Goal: Entertainment & Leisure: Consume media (video, audio)

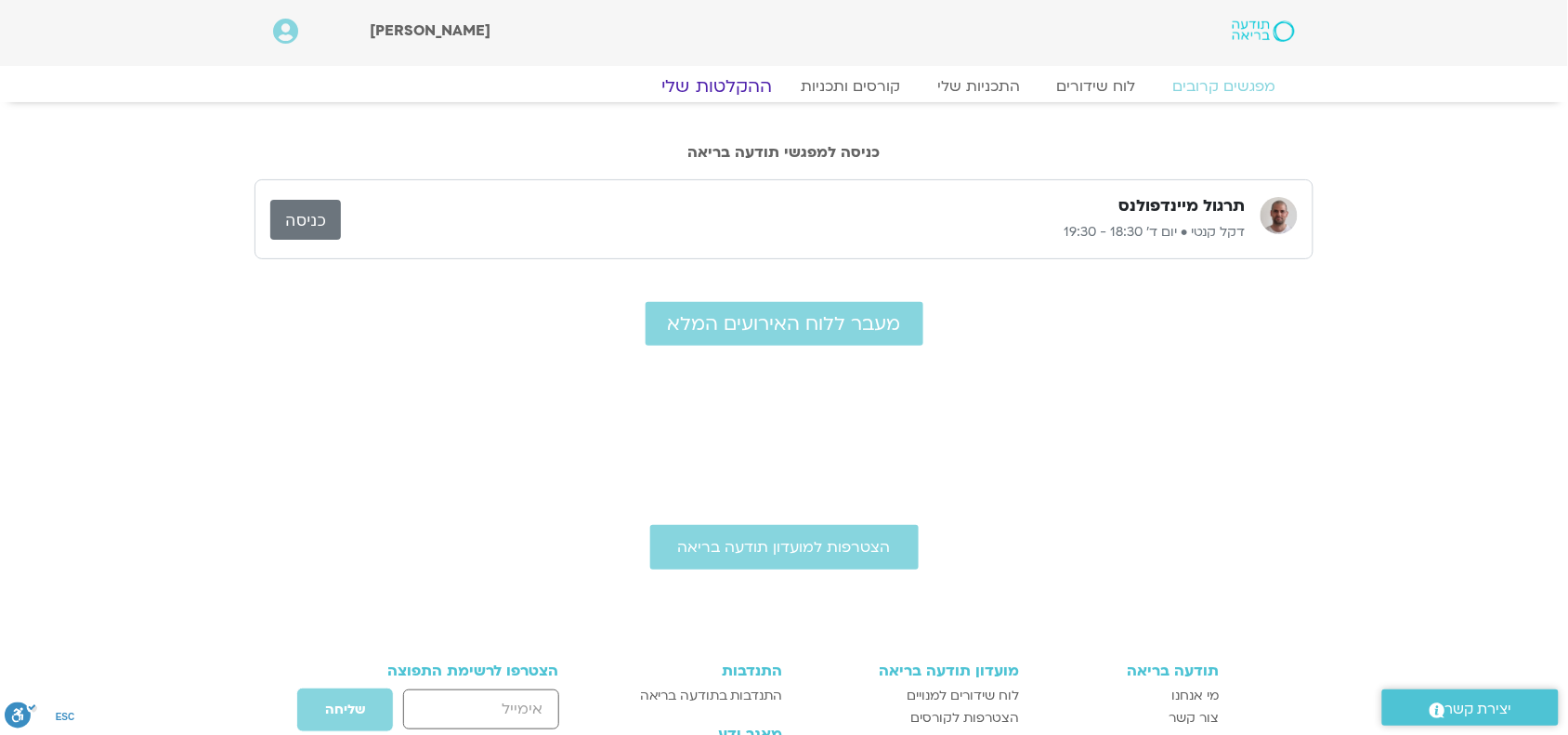
click at [745, 86] on link "ההקלטות שלי" at bounding box center [716, 86] width 156 height 22
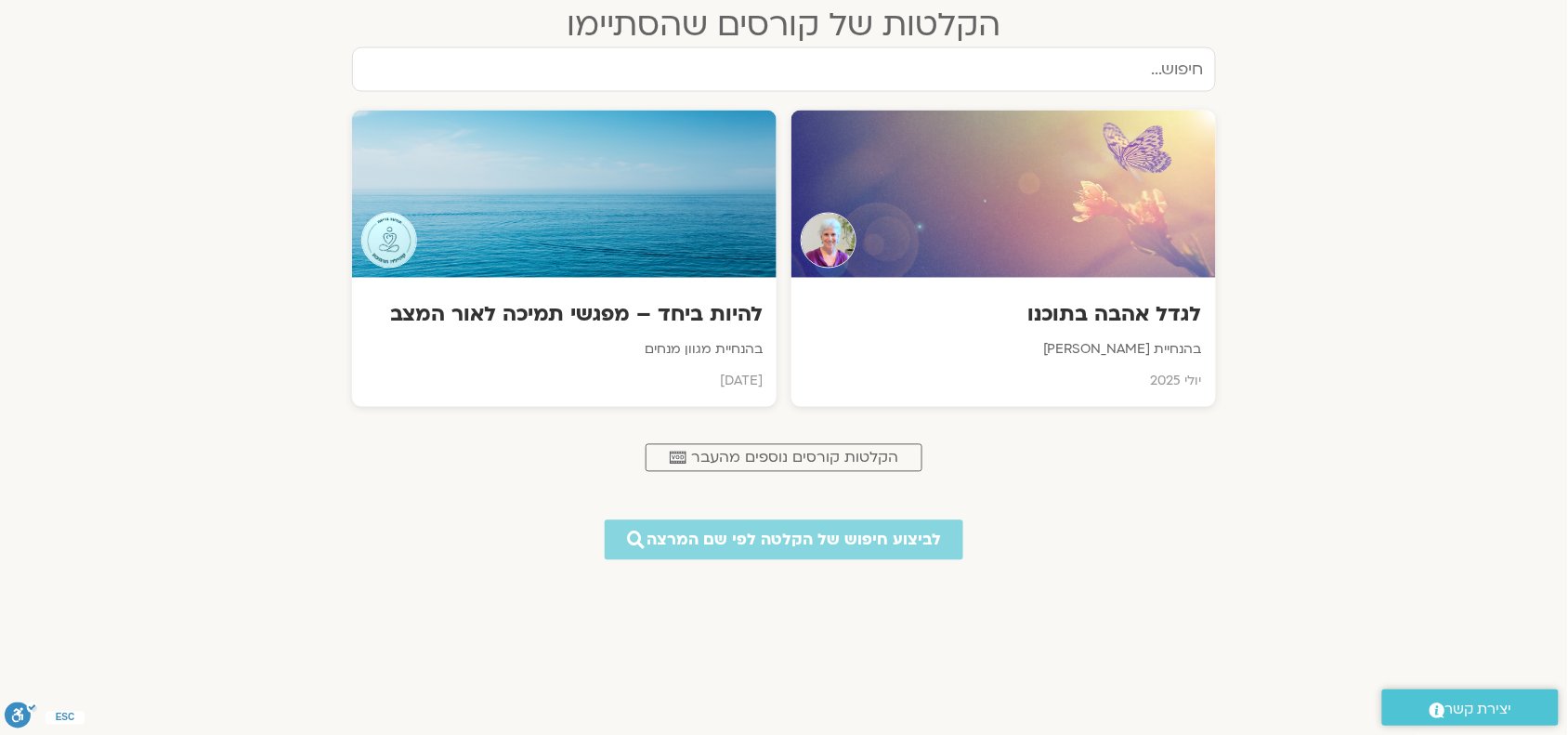
scroll to position [815, 0]
click at [632, 295] on div "להיות ביחד – מפגשי תמיכה לאור המצב בהנחיית מגוון מנחים יוני 2025" at bounding box center [564, 343] width 429 height 130
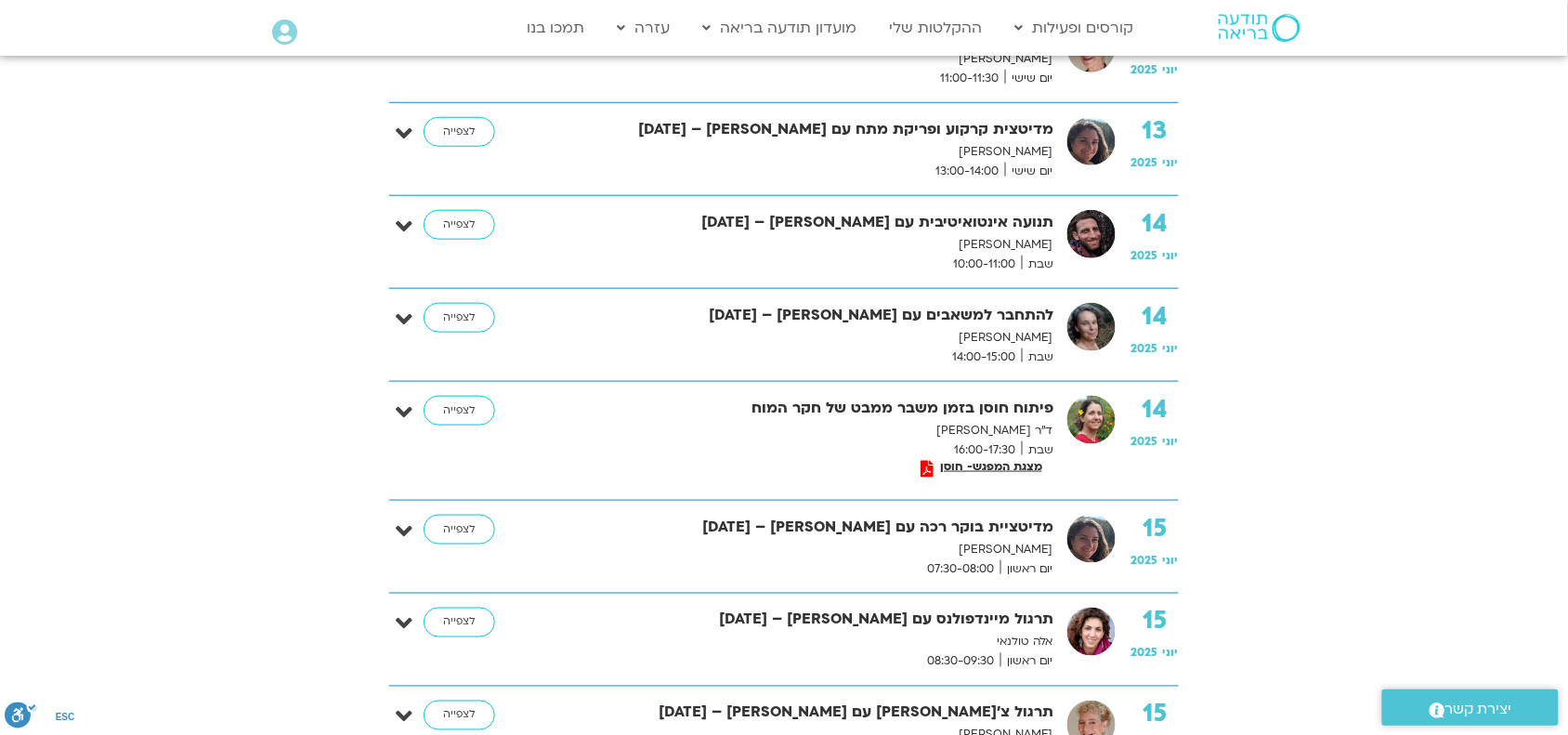
scroll to position [619, 0]
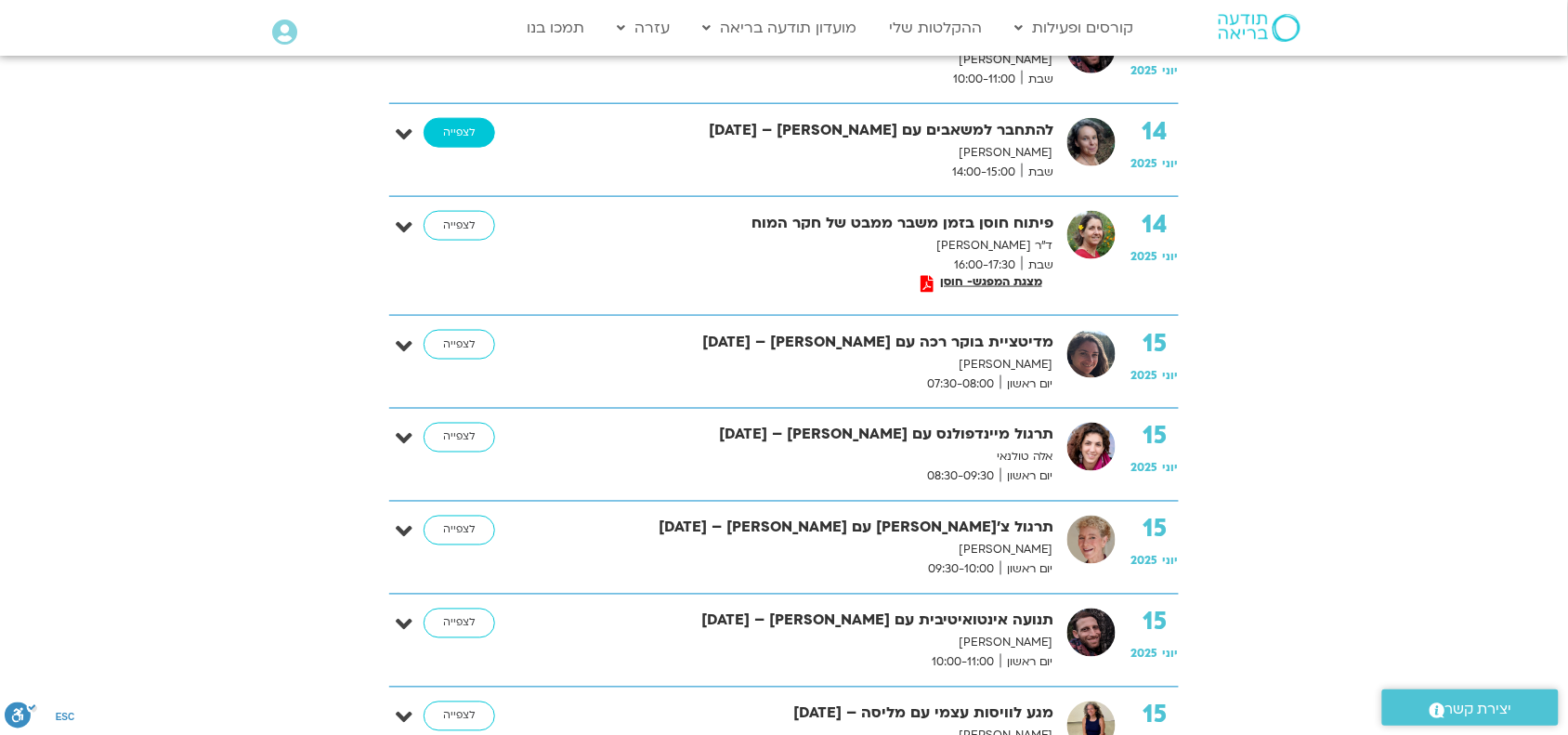
click at [479, 136] on link "לצפייה" at bounding box center [459, 133] width 72 height 30
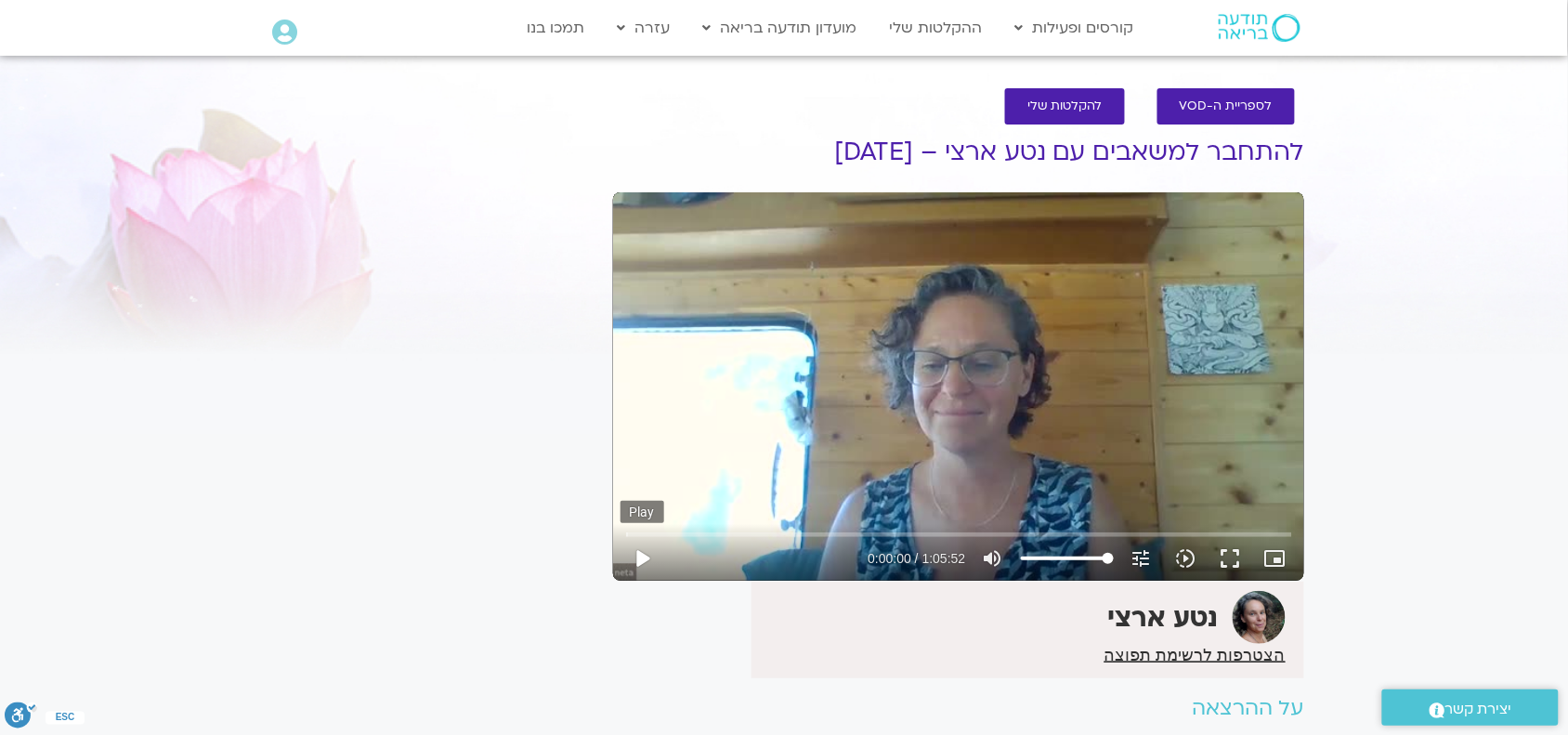
click at [638, 558] on button "play_arrow" at bounding box center [643, 559] width 45 height 45
type input "2.918707"
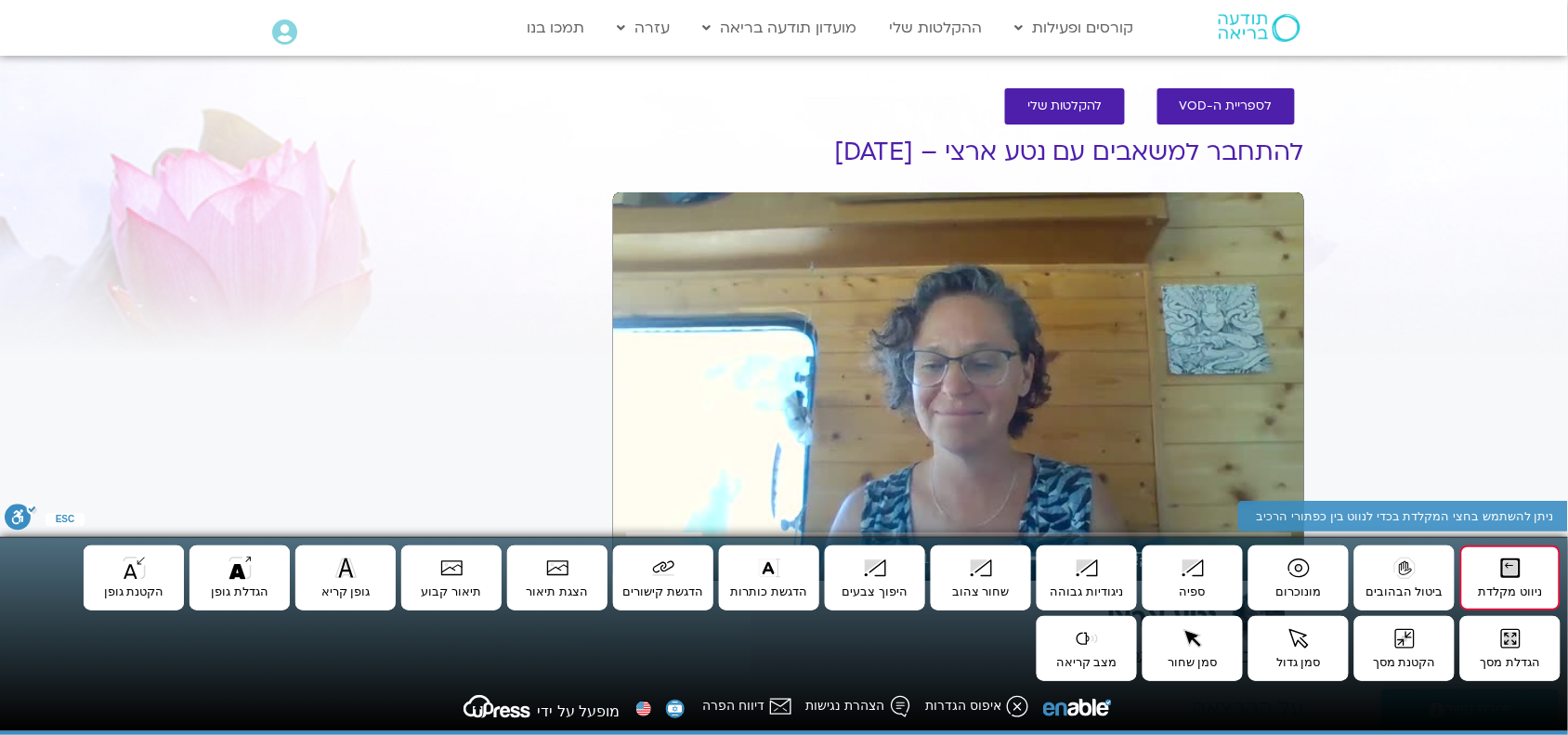
type input "449.397817"
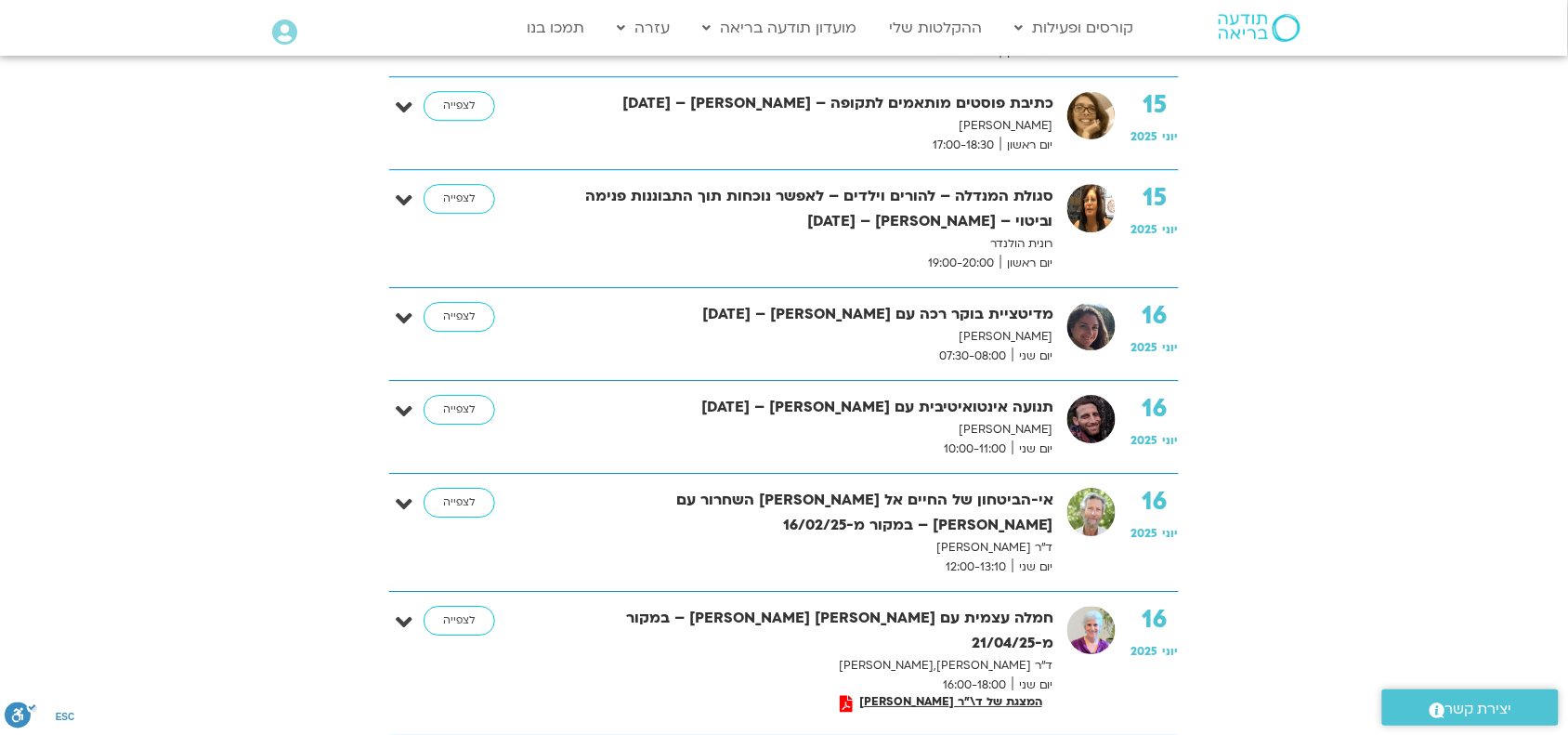
scroll to position [1510, 0]
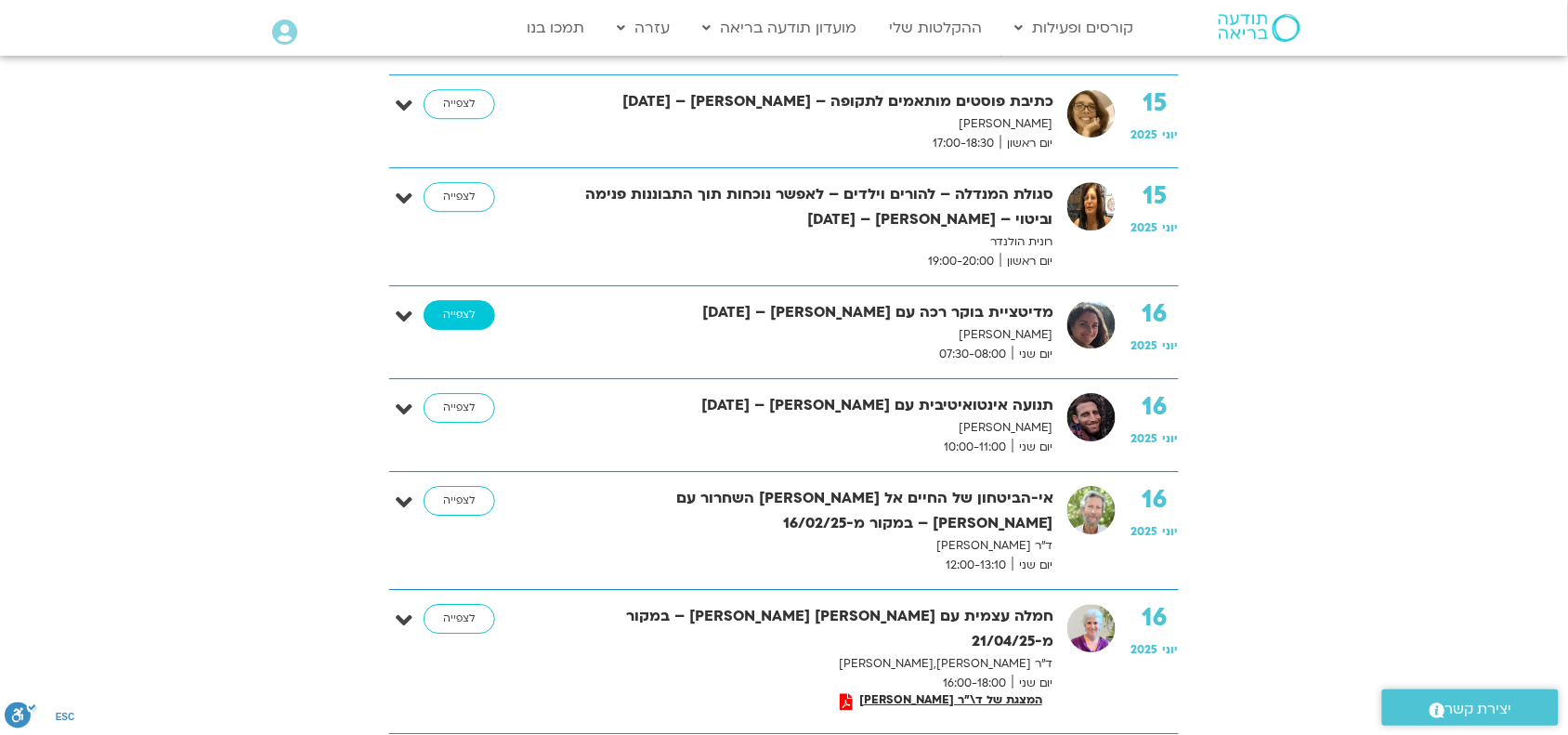
click at [460, 330] on link "לצפייה" at bounding box center [459, 315] width 72 height 30
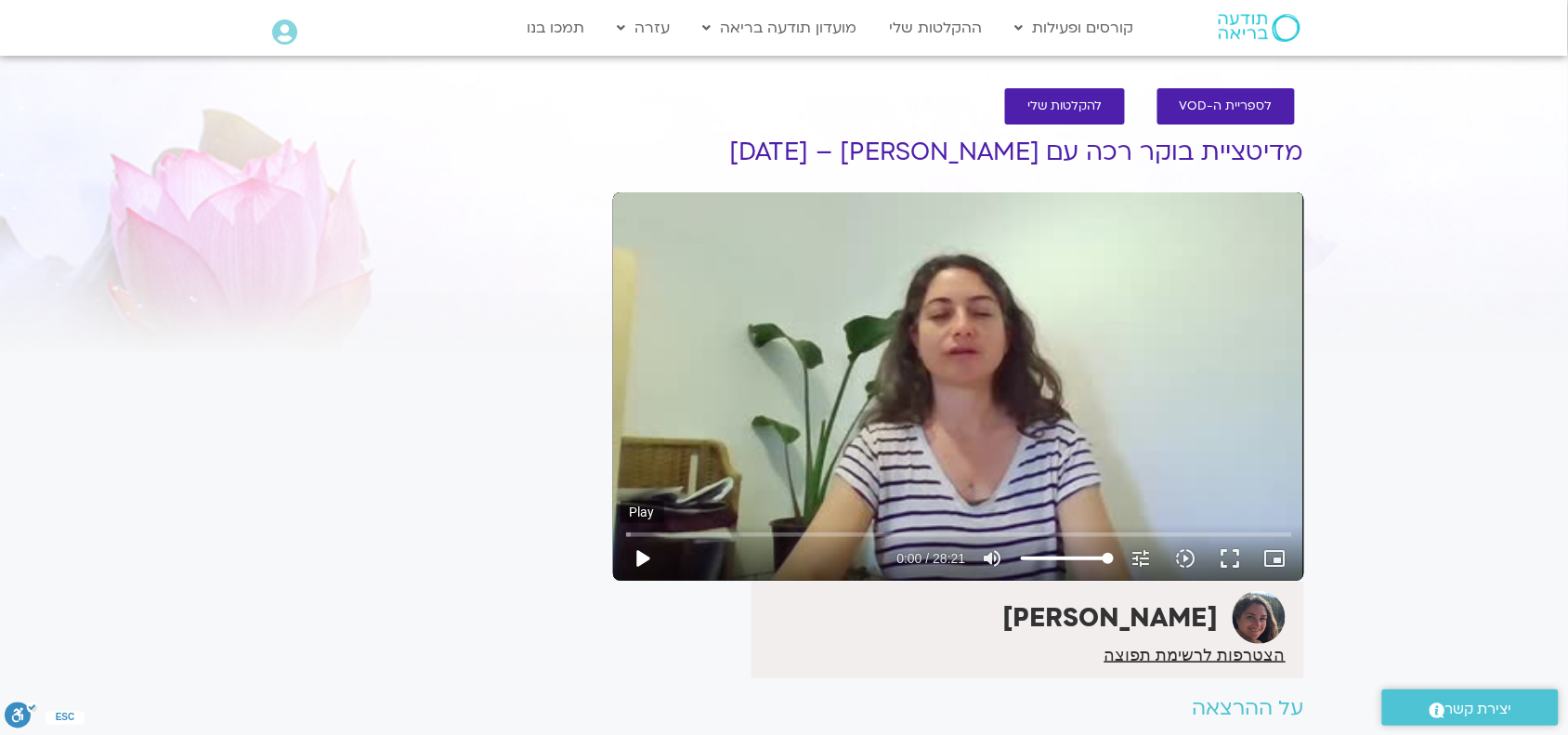
click at [645, 551] on button "play_arrow" at bounding box center [643, 559] width 45 height 45
click at [643, 527] on div "Skip Ad 1:39 pause 0:04 / 28:21 volume_up Mute tune Resolution Auto 240p slow_m…" at bounding box center [958, 551] width 677 height 60
click at [643, 535] on input "Seek" at bounding box center [958, 533] width 666 height 11
click at [671, 535] on input "Seek" at bounding box center [958, 533] width 666 height 11
click at [683, 534] on input "Seek" at bounding box center [958, 533] width 666 height 11
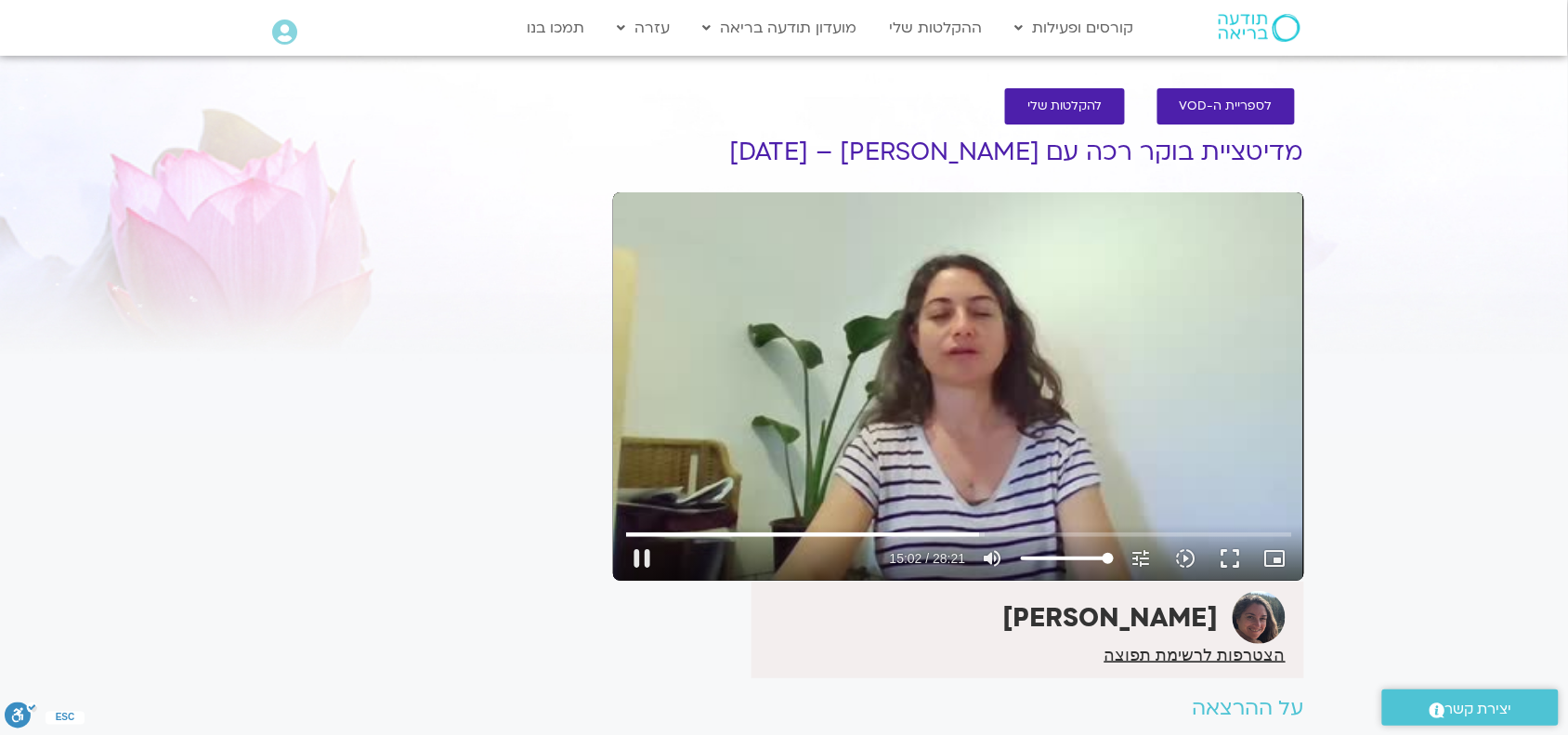
type input "903.201627"
